Goal: Find specific page/section: Find specific page/section

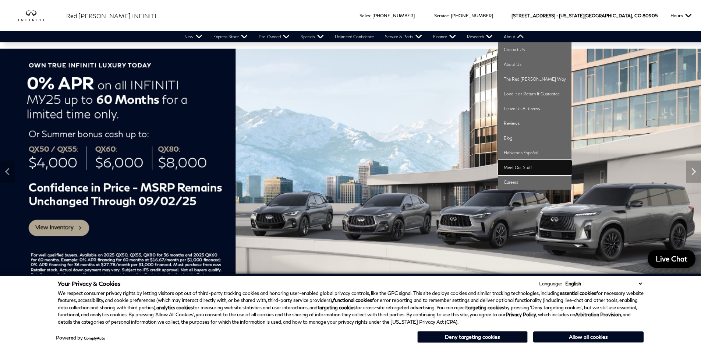
click at [519, 166] on link "Meet Our Staff" at bounding box center [534, 167] width 73 height 15
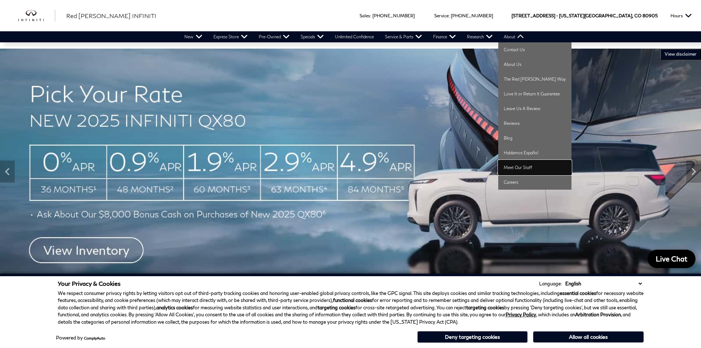
click at [518, 168] on link "Meet Our Staff" at bounding box center [534, 167] width 73 height 15
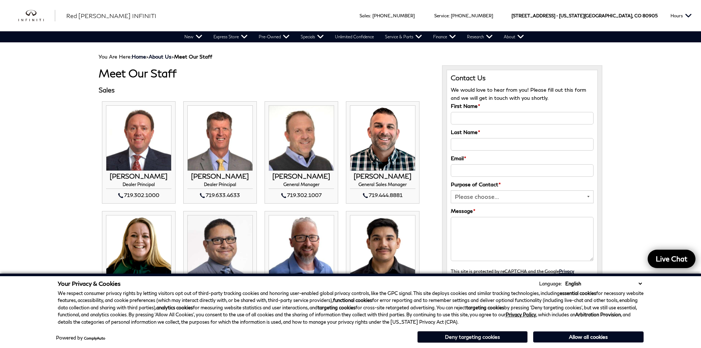
click at [455, 339] on button "Deny targeting cookies" at bounding box center [472, 337] width 110 height 12
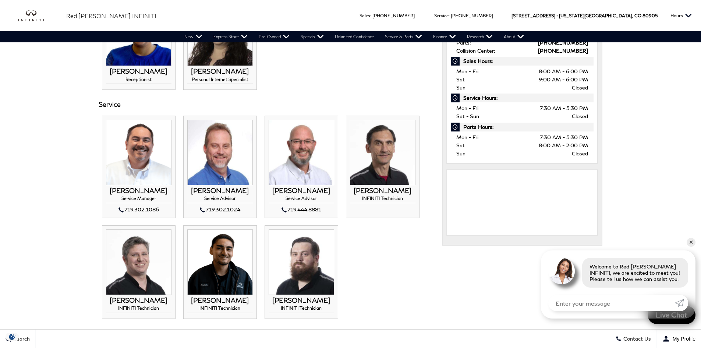
scroll to position [331, 0]
